Goal: Communication & Community: Answer question/provide support

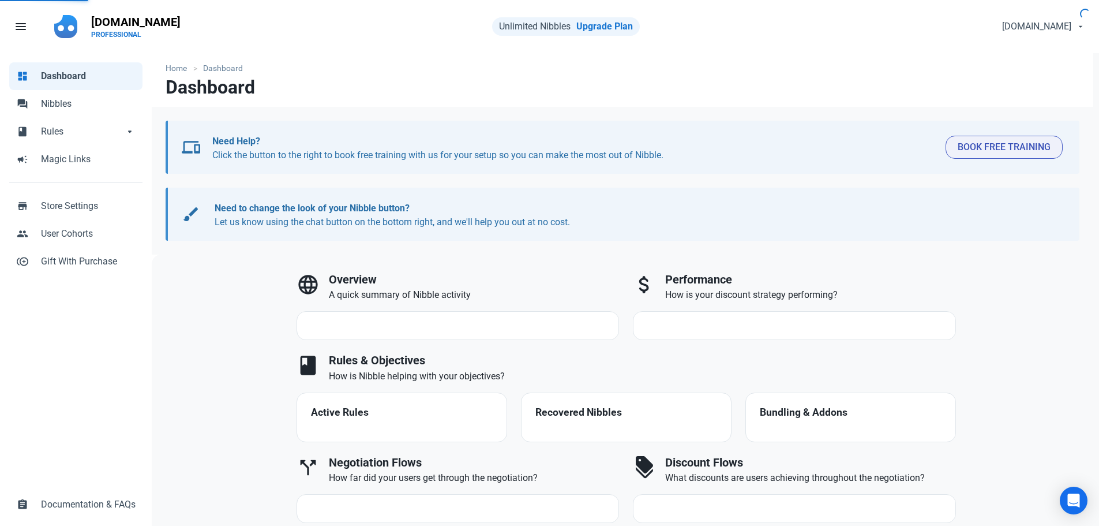
select select "7d"
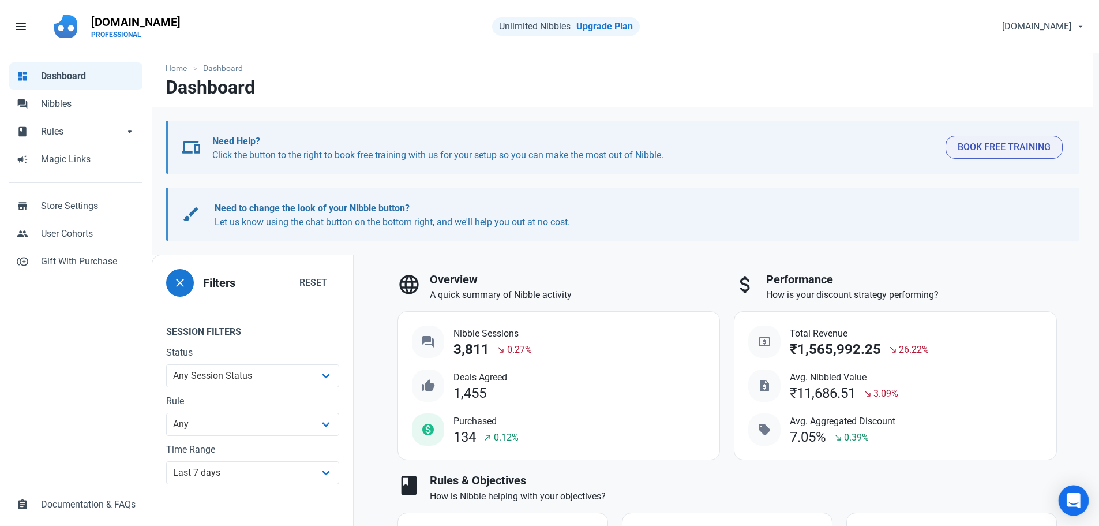
click at [1082, 501] on div "Open Intercom Messenger" at bounding box center [1074, 500] width 31 height 31
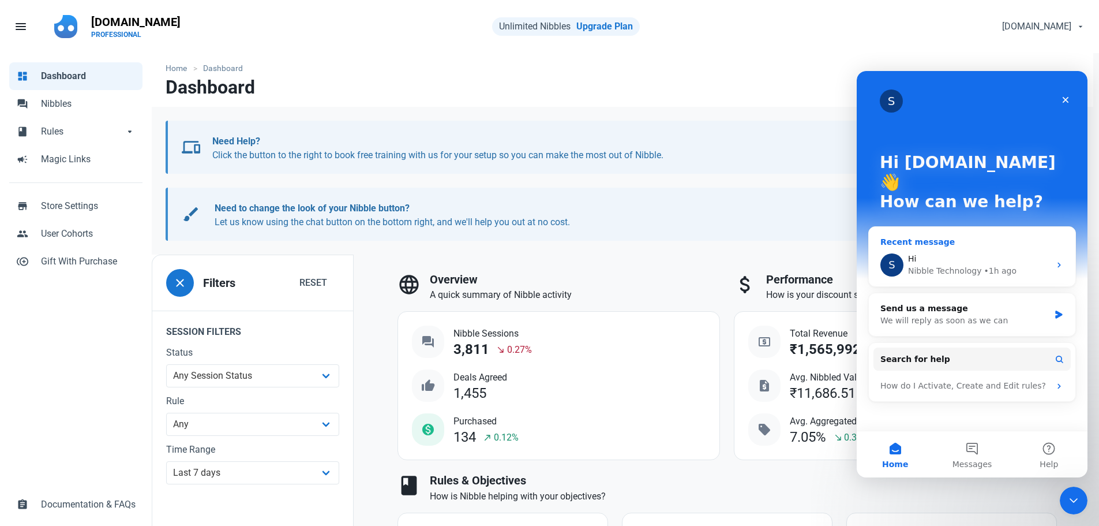
click at [939, 265] on div "Nibble Technology" at bounding box center [945, 271] width 74 height 12
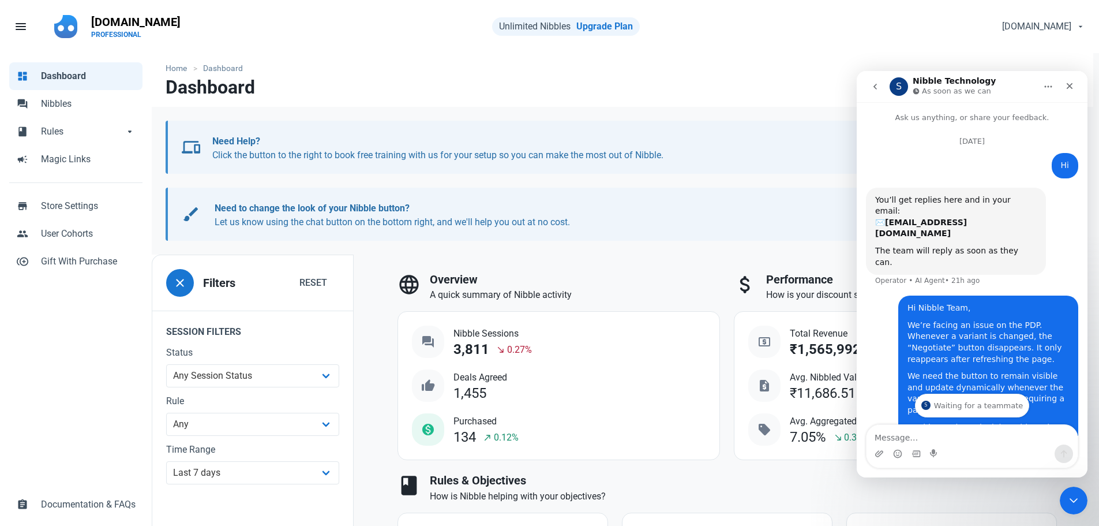
scroll to position [93, 0]
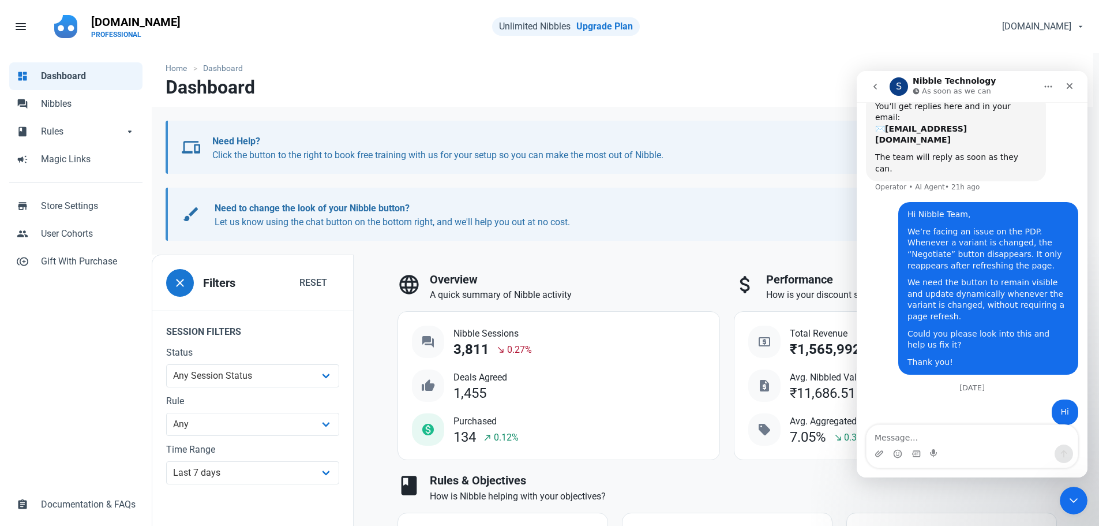
click at [945, 429] on textarea "Message…" at bounding box center [971, 435] width 211 height 20
type textarea "Hi team"
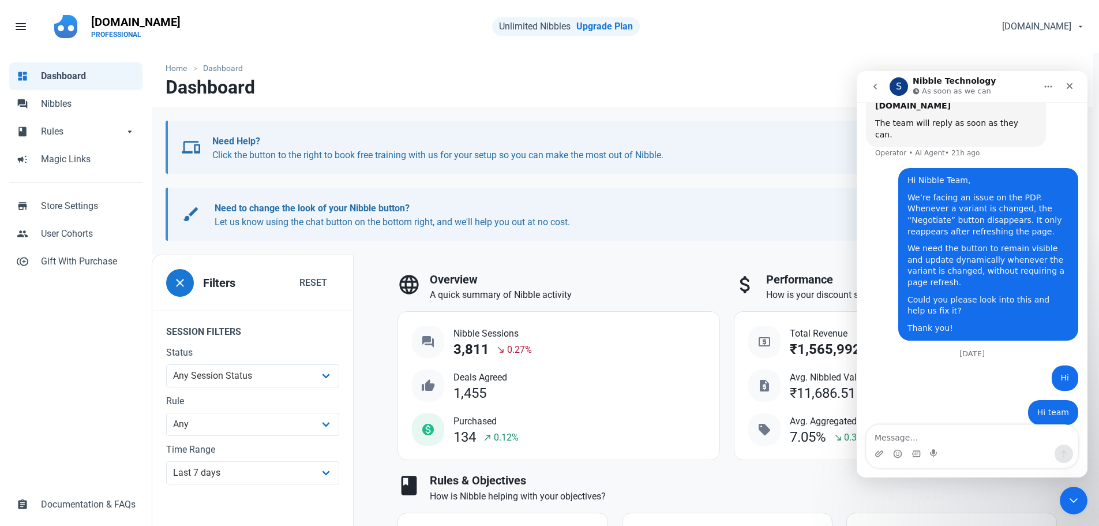
click at [876, 84] on icon "go back" at bounding box center [875, 86] width 9 height 9
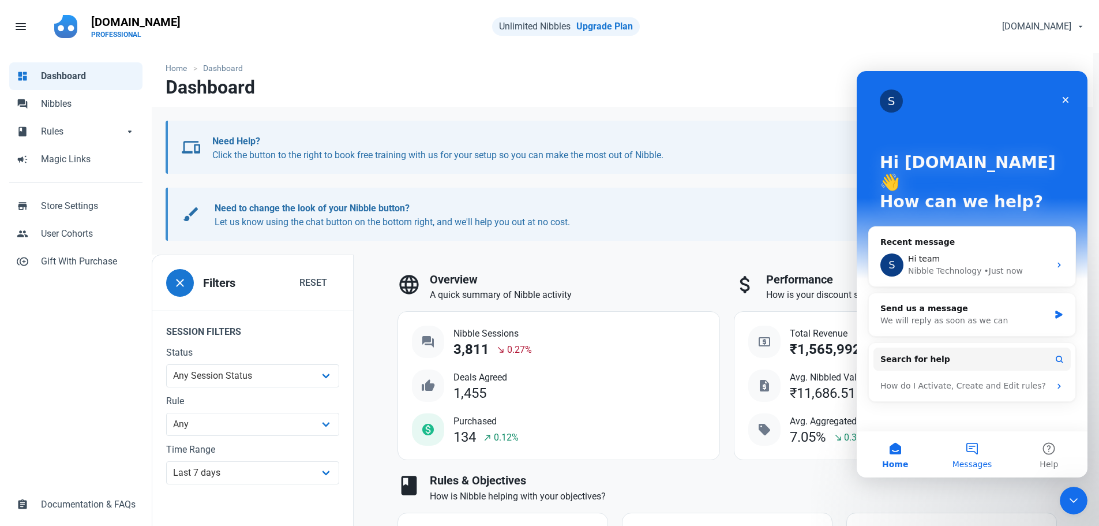
click at [978, 457] on button "Messages" at bounding box center [971, 454] width 77 height 46
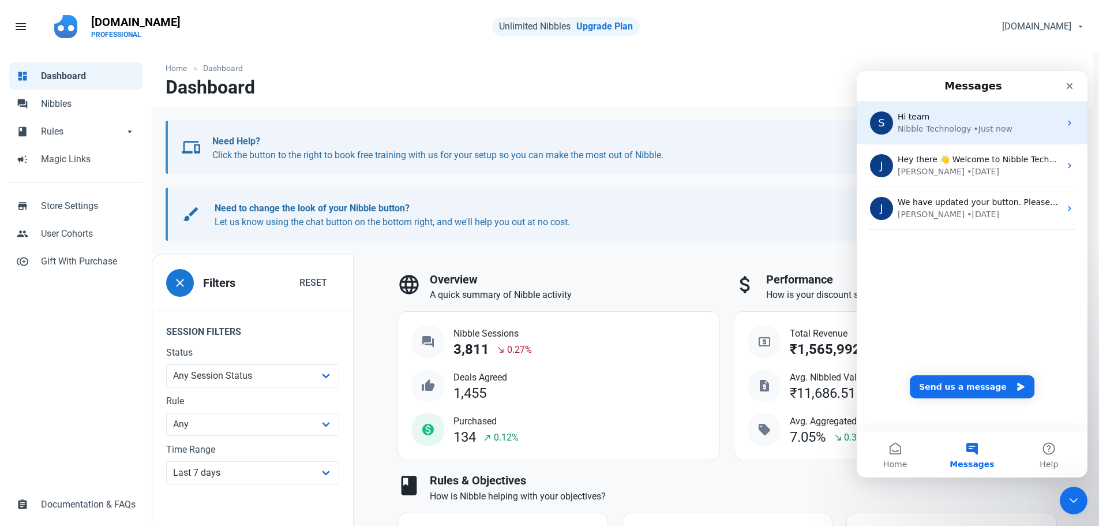
click at [935, 108] on div "S Hi team Nibble Technology • Just now" at bounding box center [972, 123] width 231 height 43
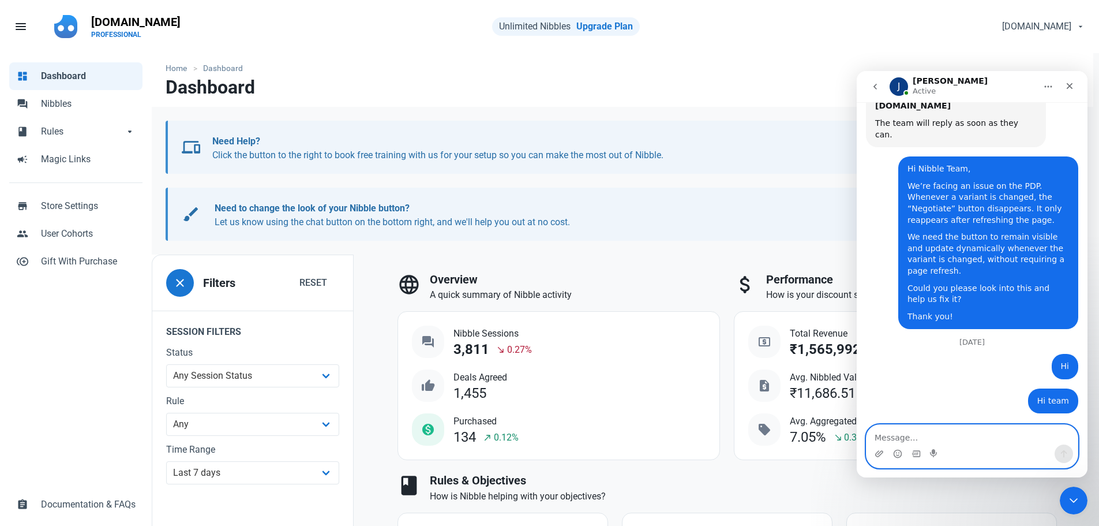
scroll to position [167, 0]
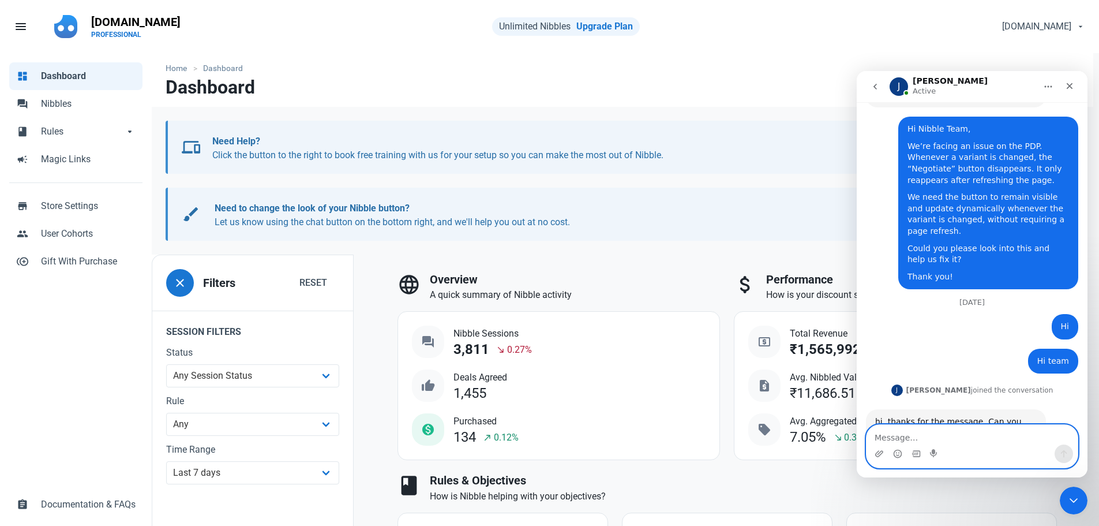
click at [903, 438] on textarea "Message…" at bounding box center [971, 435] width 211 height 20
paste textarea "[URL][DOMAIN_NAME]"
type textarea "[URL][DOMAIN_NAME]"
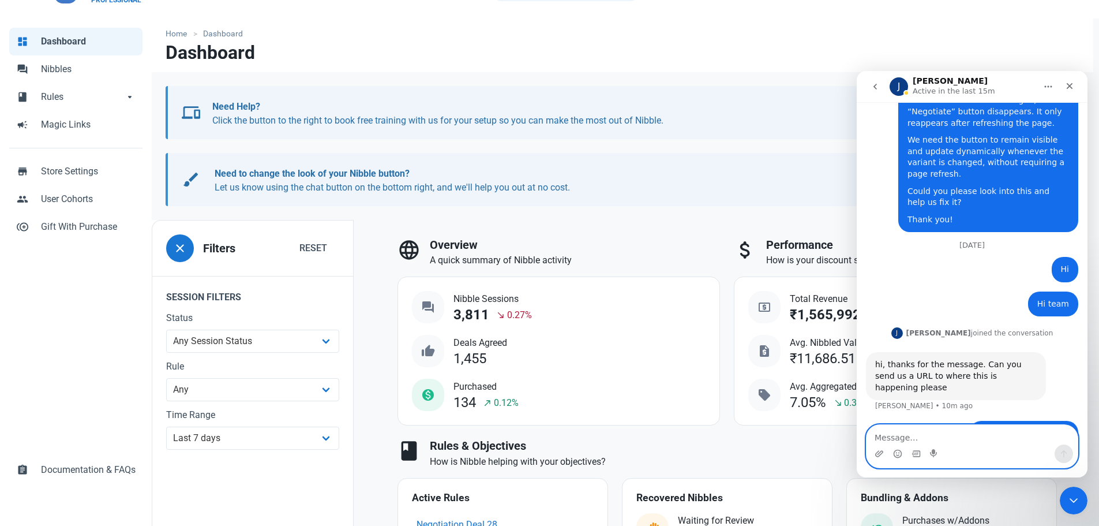
scroll to position [0, 0]
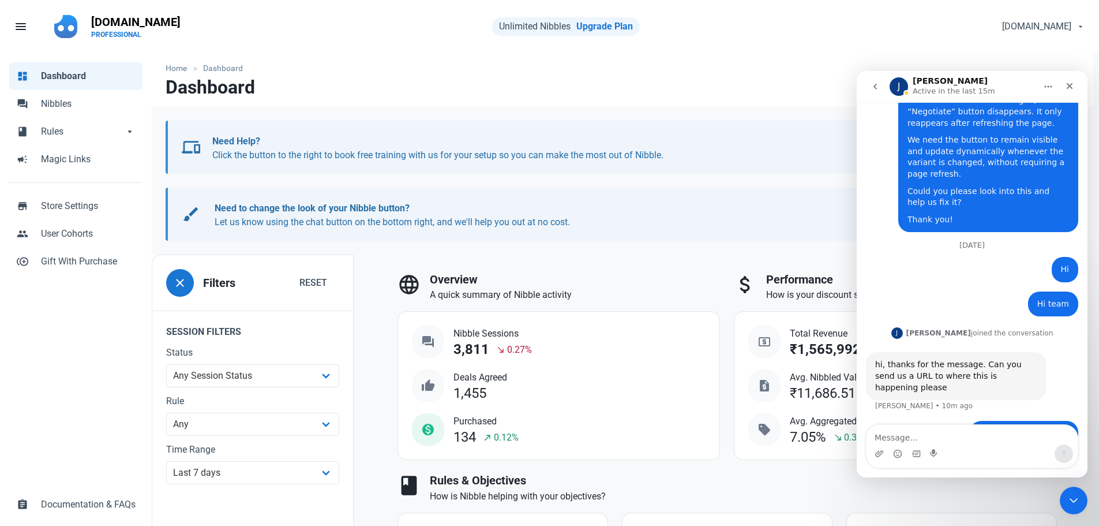
click at [907, 85] on div "J" at bounding box center [899, 86] width 18 height 18
click at [940, 435] on textarea "Message…" at bounding box center [971, 435] width 211 height 20
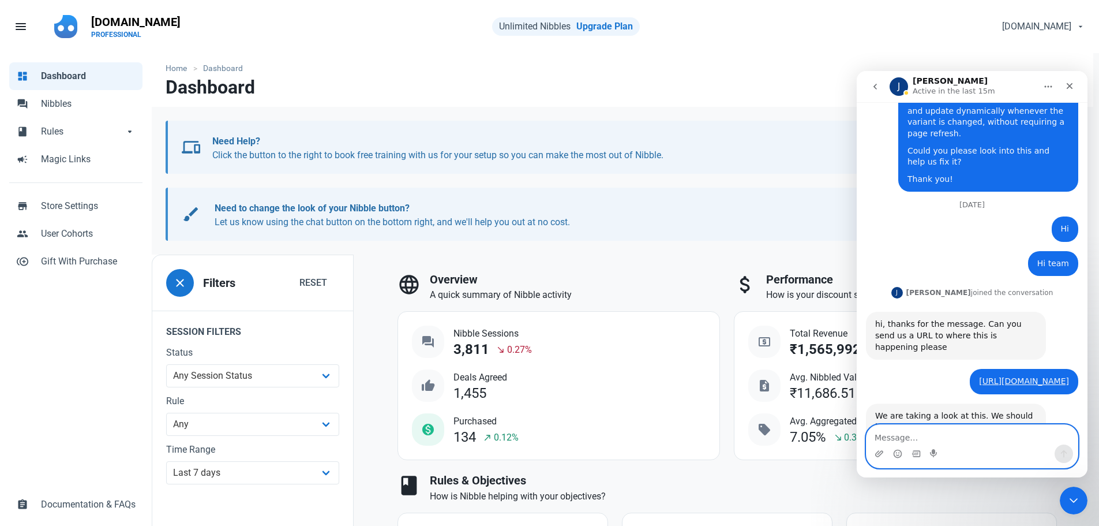
scroll to position [297, 0]
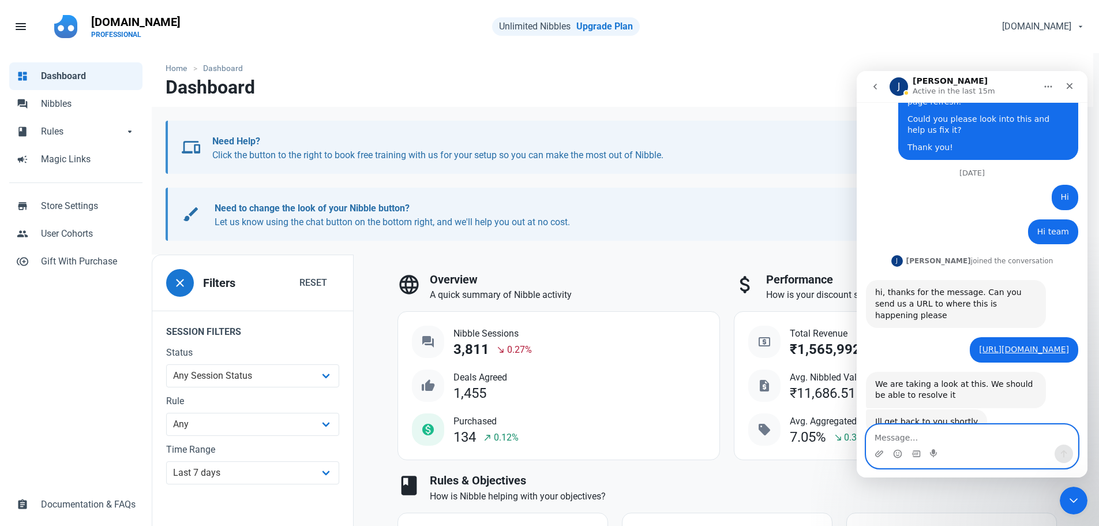
click at [935, 431] on textarea "Message…" at bounding box center [971, 435] width 211 height 20
type textarea "Sure"
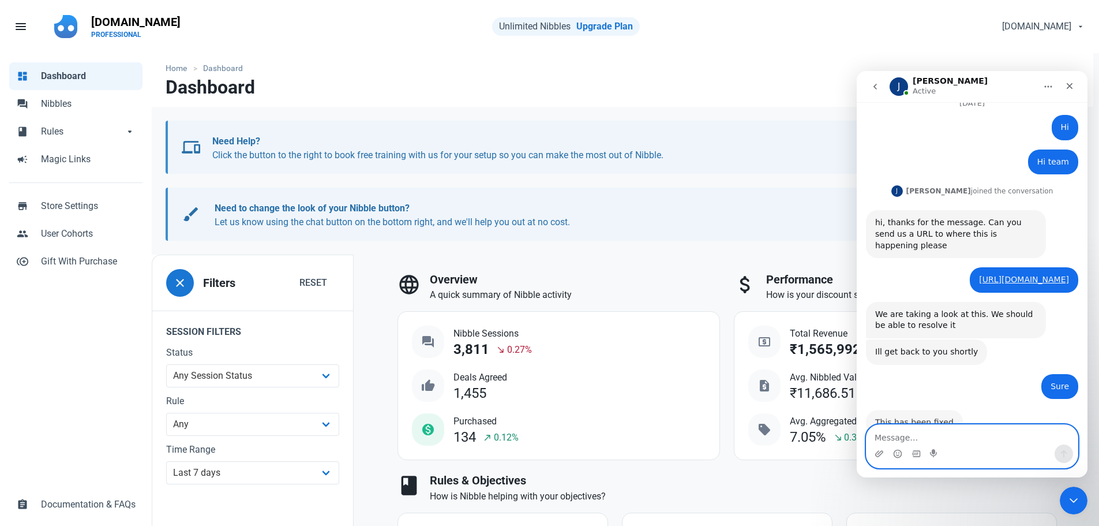
scroll to position [365, 0]
type textarea "I will check once"
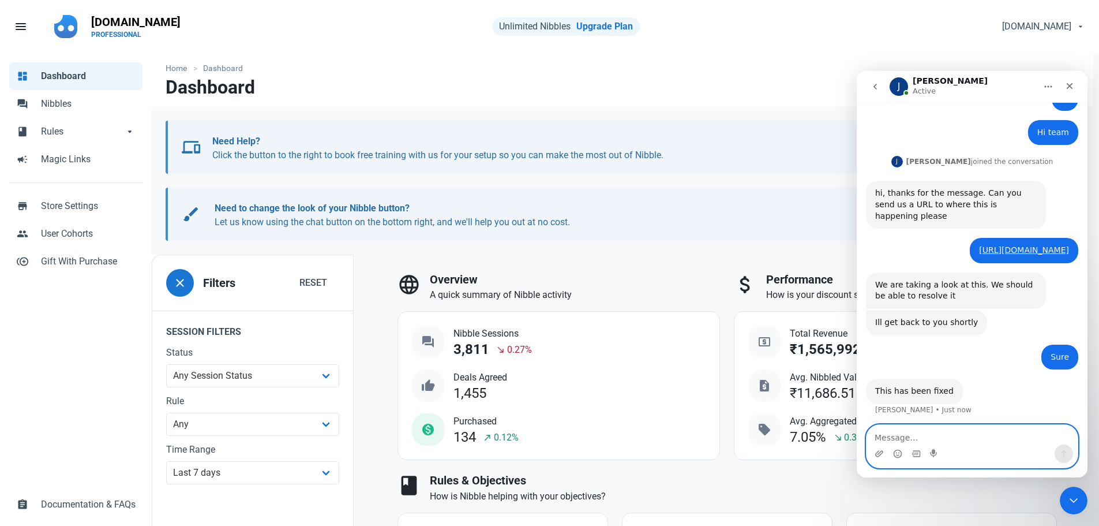
scroll to position [400, 0]
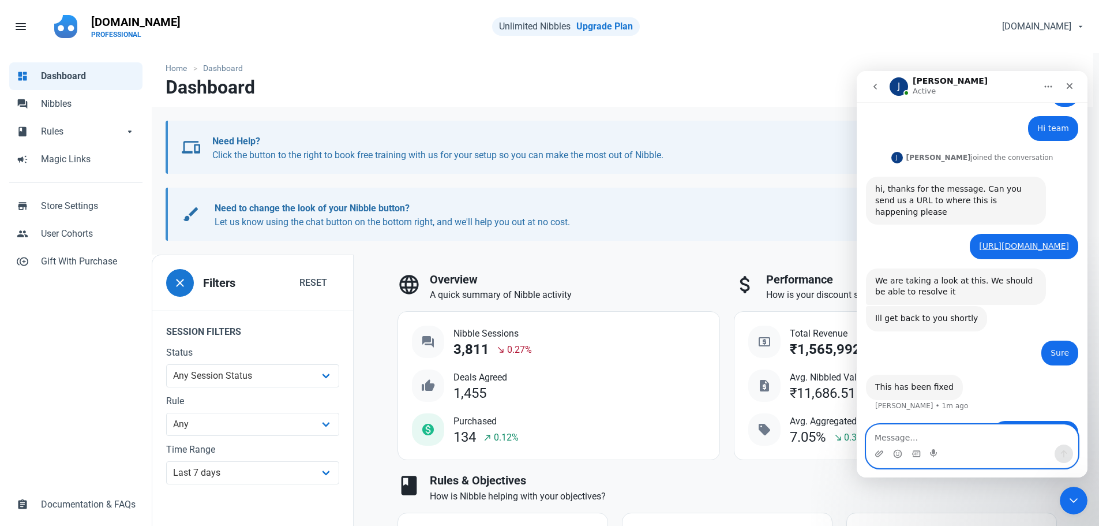
click at [927, 433] on textarea "Message…" at bounding box center [971, 435] width 211 height 20
type textarea "No still the issue is persisting."
click at [959, 374] on div "This has been fixed [PERSON_NAME] • 1m ago" at bounding box center [972, 397] width 212 height 46
click at [1061, 453] on icon "Send a message…" at bounding box center [1064, 453] width 6 height 7
